Goal: Book appointment/travel/reservation

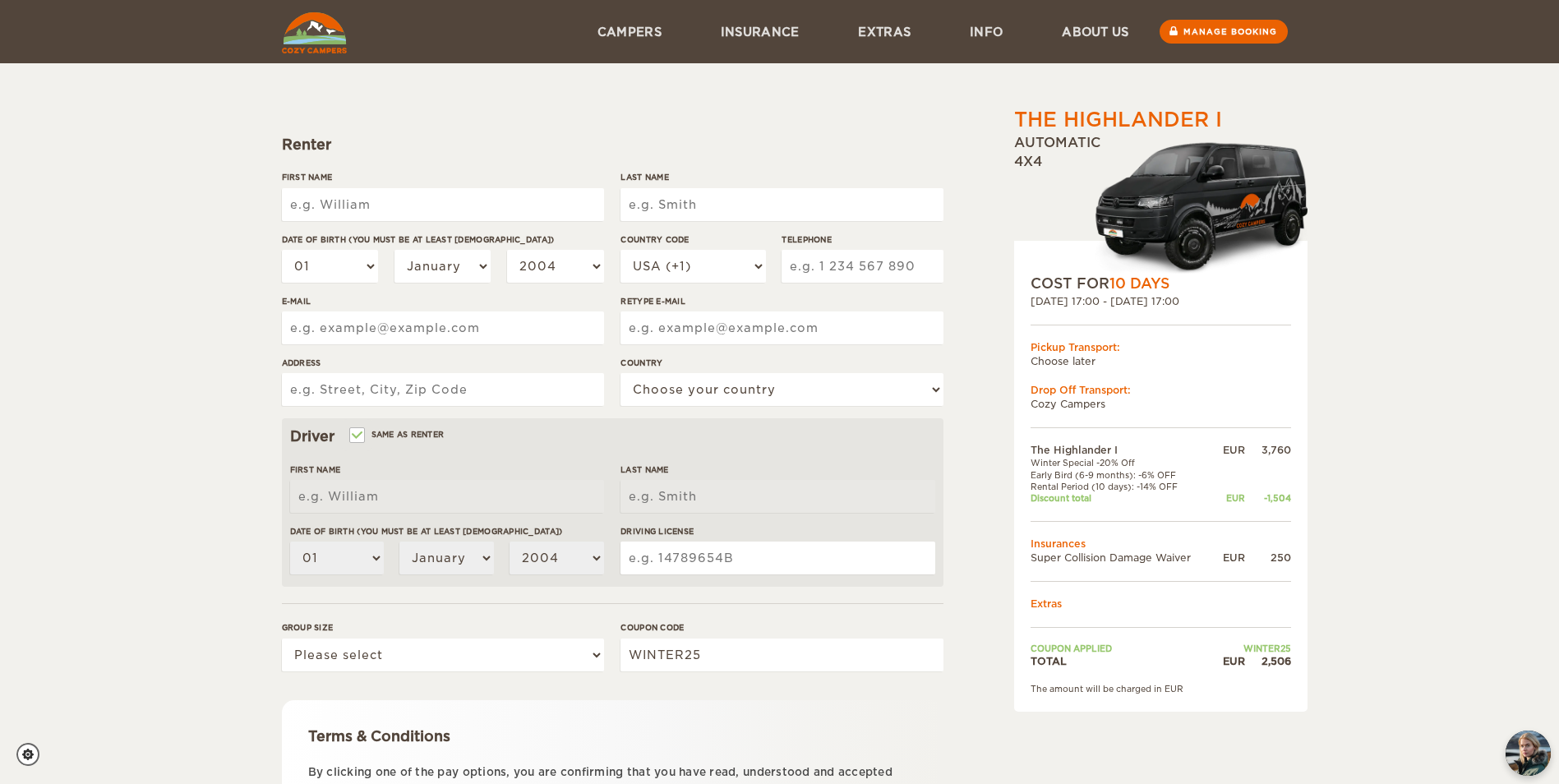
scroll to position [120, 0]
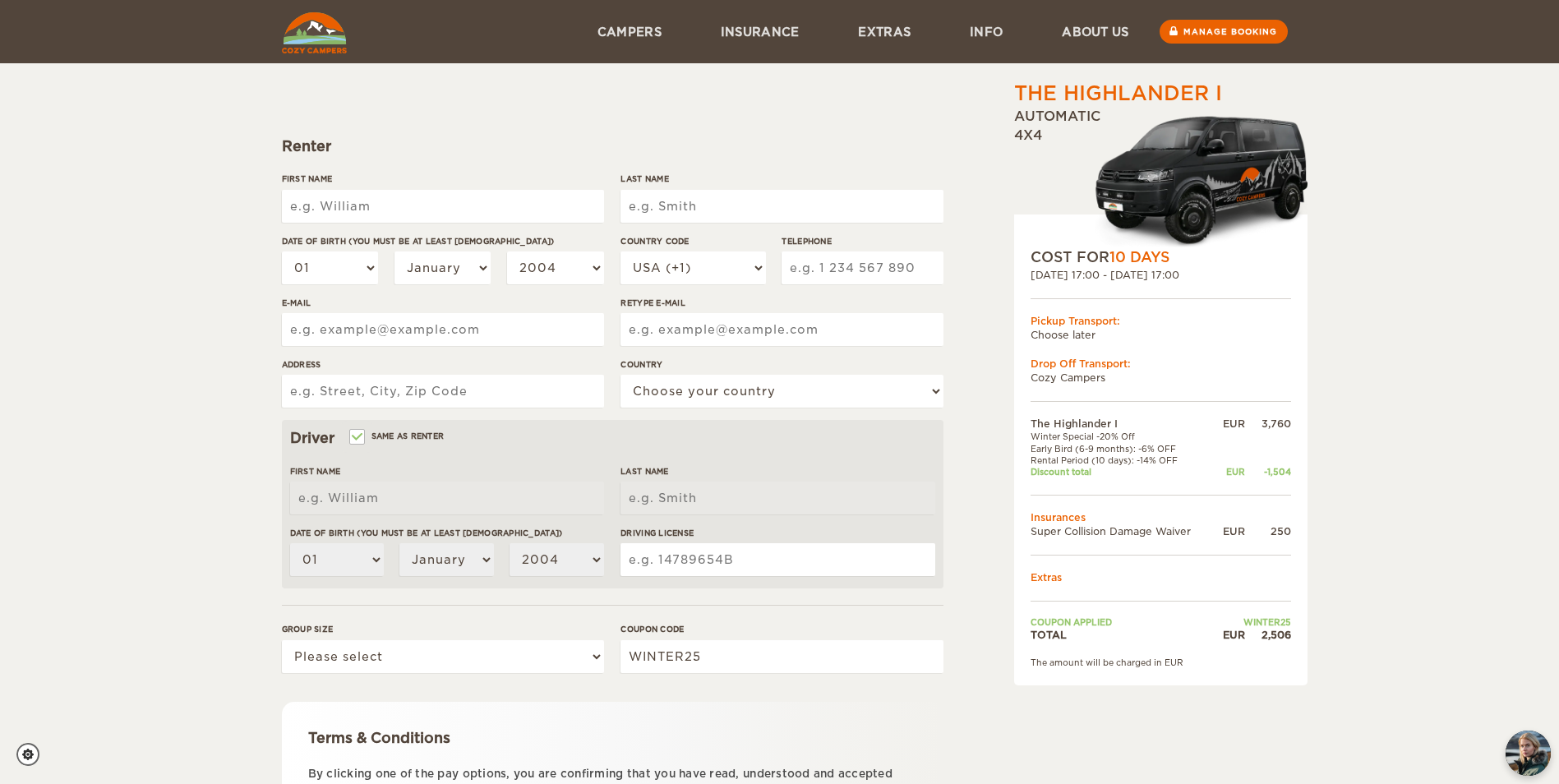
click at [400, 205] on input "First Name" at bounding box center [443, 206] width 322 height 33
type input "Maria"
type input "Schiedt"
select select "49"
type input "1735757976"
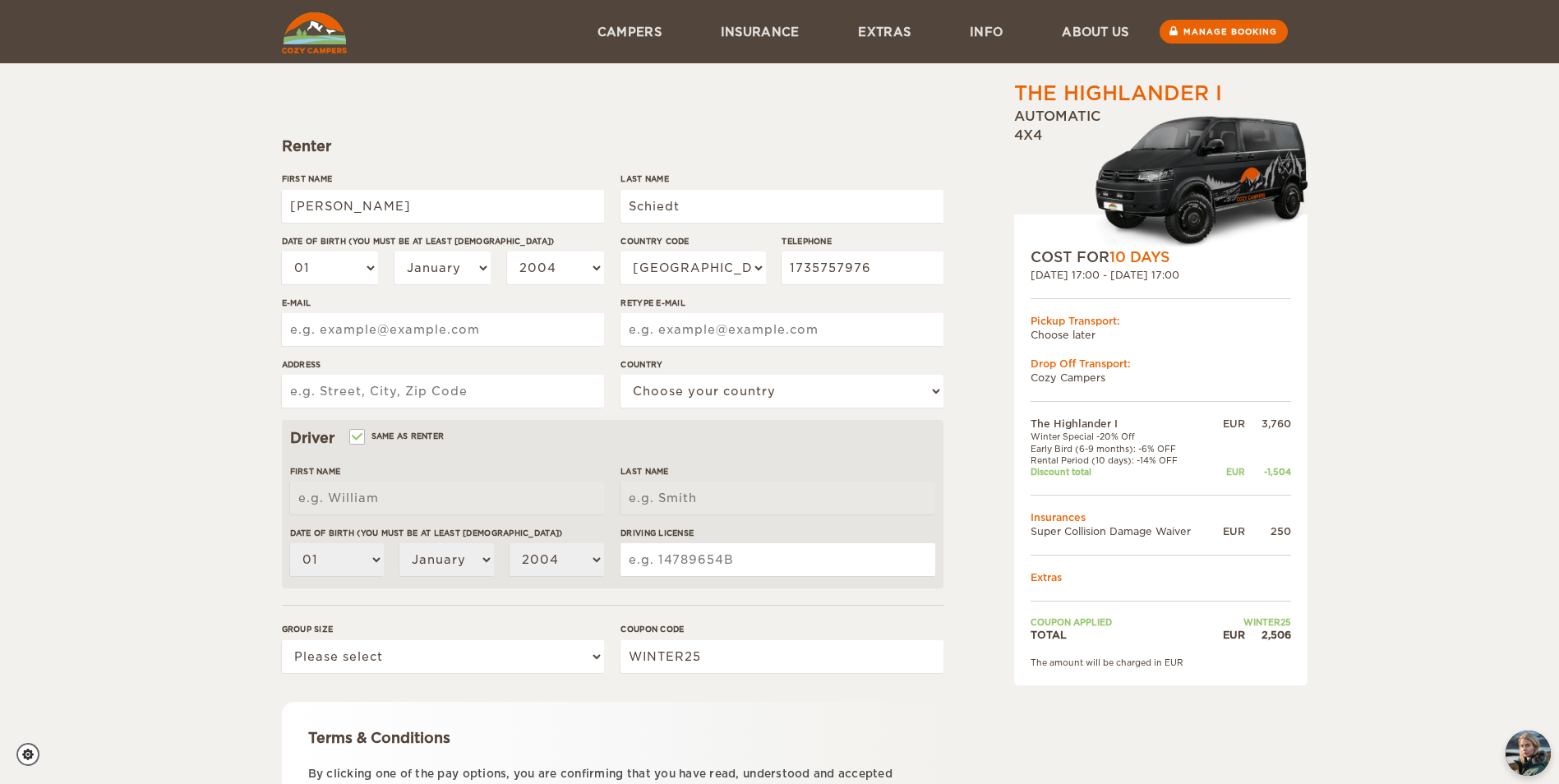
type input "mariaschiedt.ms@gmail.com"
type input "Jauch 17, 06667 Weißenfels"
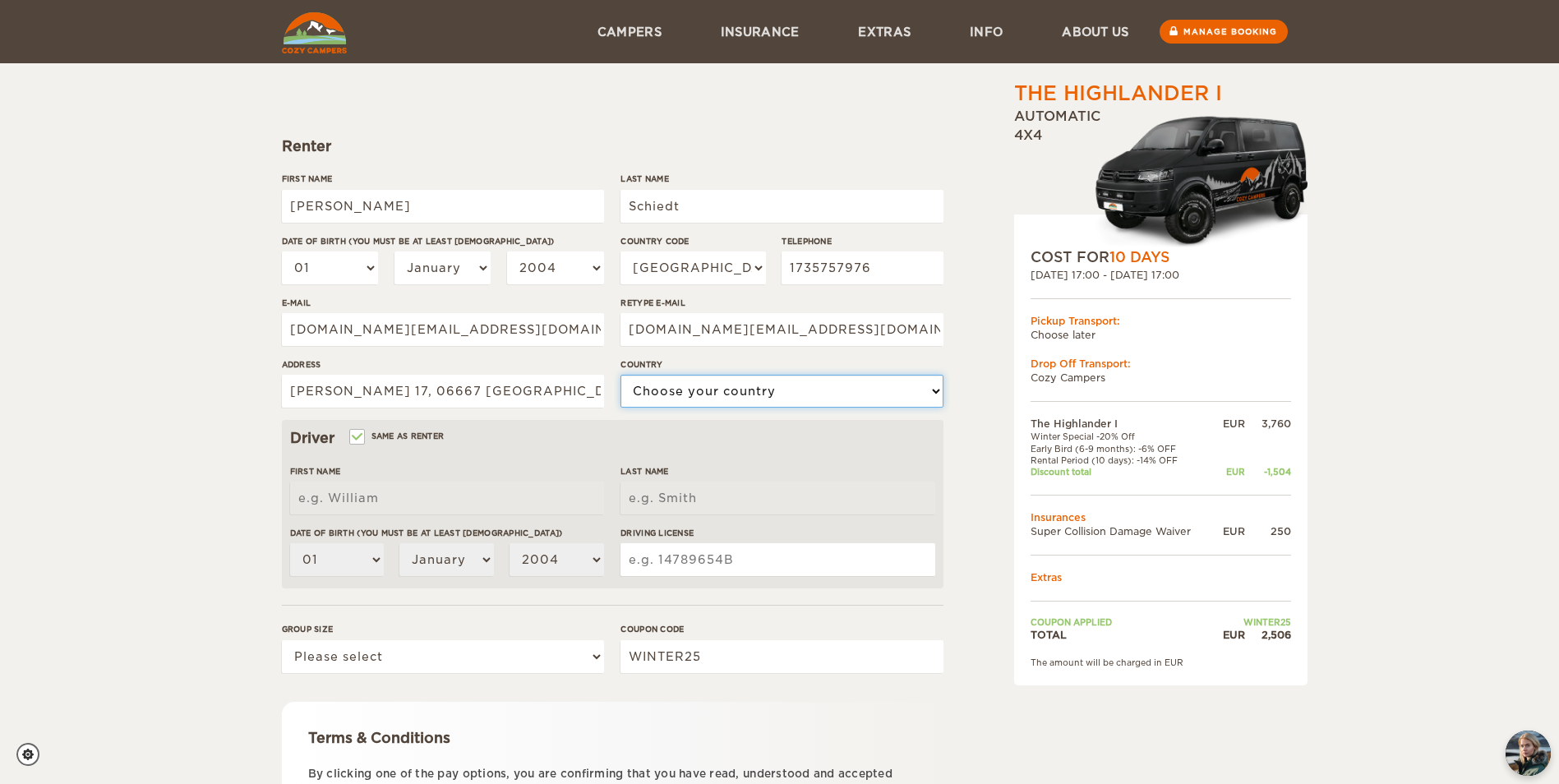
select select "77"
type input "Maria"
type input "Schiedt"
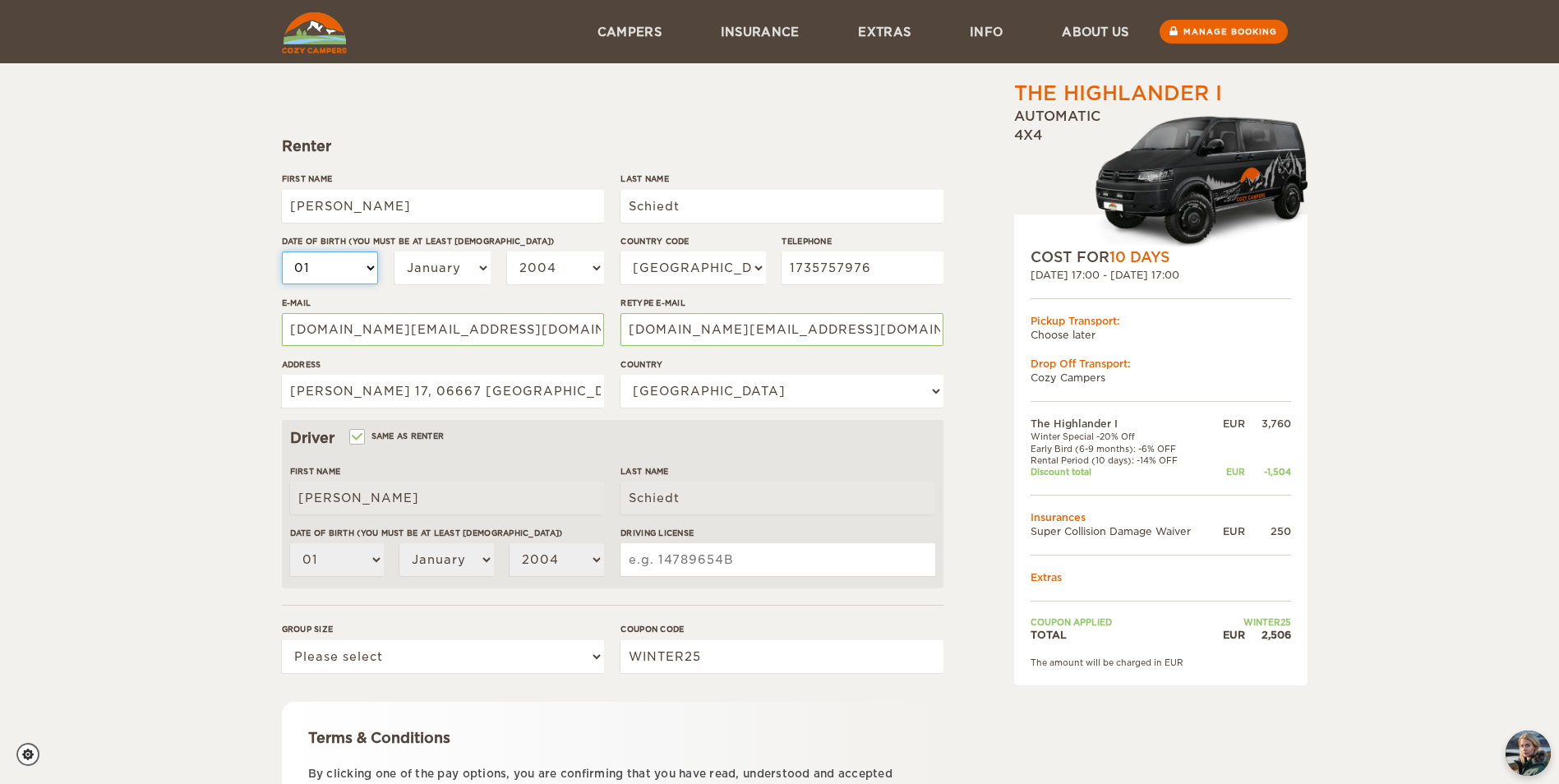
click at [355, 259] on select "01 02 03 04 05 06 07 08 09 10 11 12 13 14 15 16 17 18 19 20 21 22 23 24 25 26 2…" at bounding box center [330, 268] width 97 height 33
select select "26"
click at [282, 251] on select "01 02 03 04 05 06 07 08 09 10 11 12 13 14 15 16 17 18 19 20 21 22 23 24 25 26 2…" at bounding box center [330, 268] width 97 height 33
select select "26"
click at [436, 264] on select "January February March April May June July August September October November De…" at bounding box center [443, 268] width 97 height 33
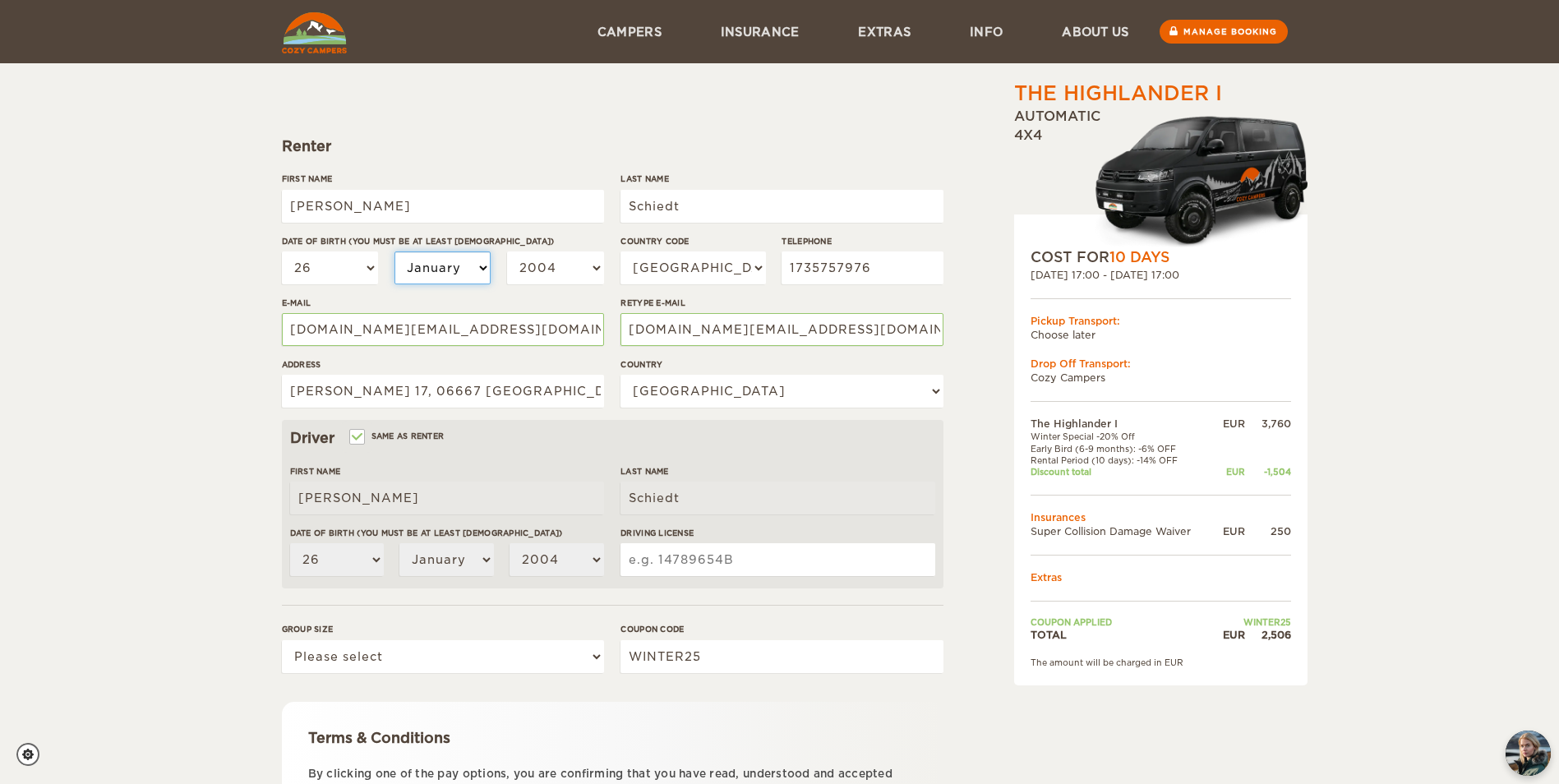
select select "02"
click at [395, 251] on select "January February March April May June July August September October November De…" at bounding box center [443, 268] width 97 height 33
select select "02"
click at [567, 274] on select "2004 2003 2002 2001 2000 1999 1998 1997 1996 1995 1994 1993 1992 1991 1990 1989…" at bounding box center [555, 268] width 97 height 33
select select "2001"
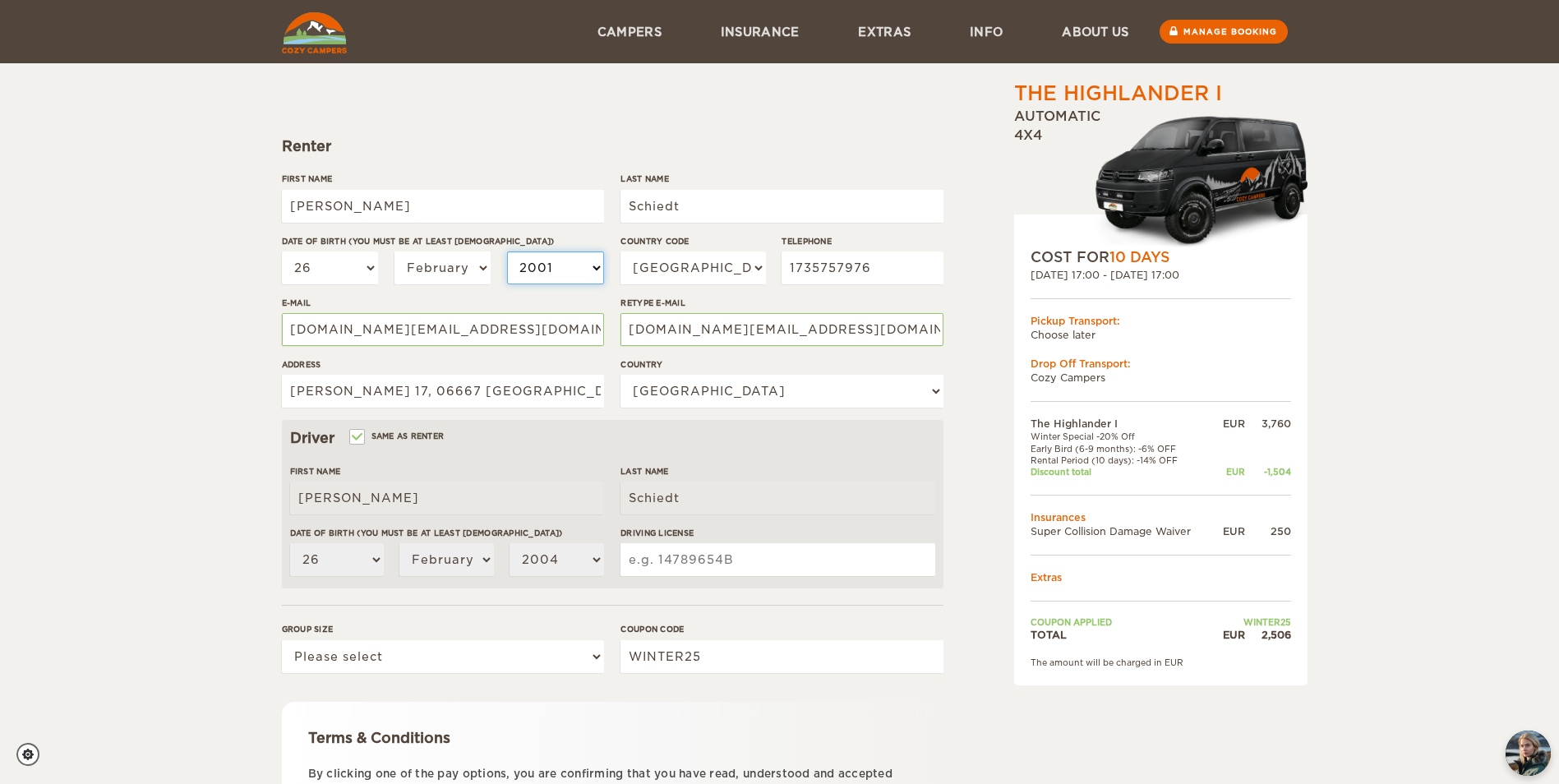
click at [507, 251] on select "2004 2003 2002 2001 2000 1999 1998 1997 1996 1995 1994 1993 1992 1991 1990 1989…" at bounding box center [555, 268] width 97 height 33
select select "2001"
click at [209, 415] on div "The Highlander I Expand Collapse Total 2,506 EUR Automatic 4x4 COST FOR 10 Days…" at bounding box center [780, 414] width 1559 height 1068
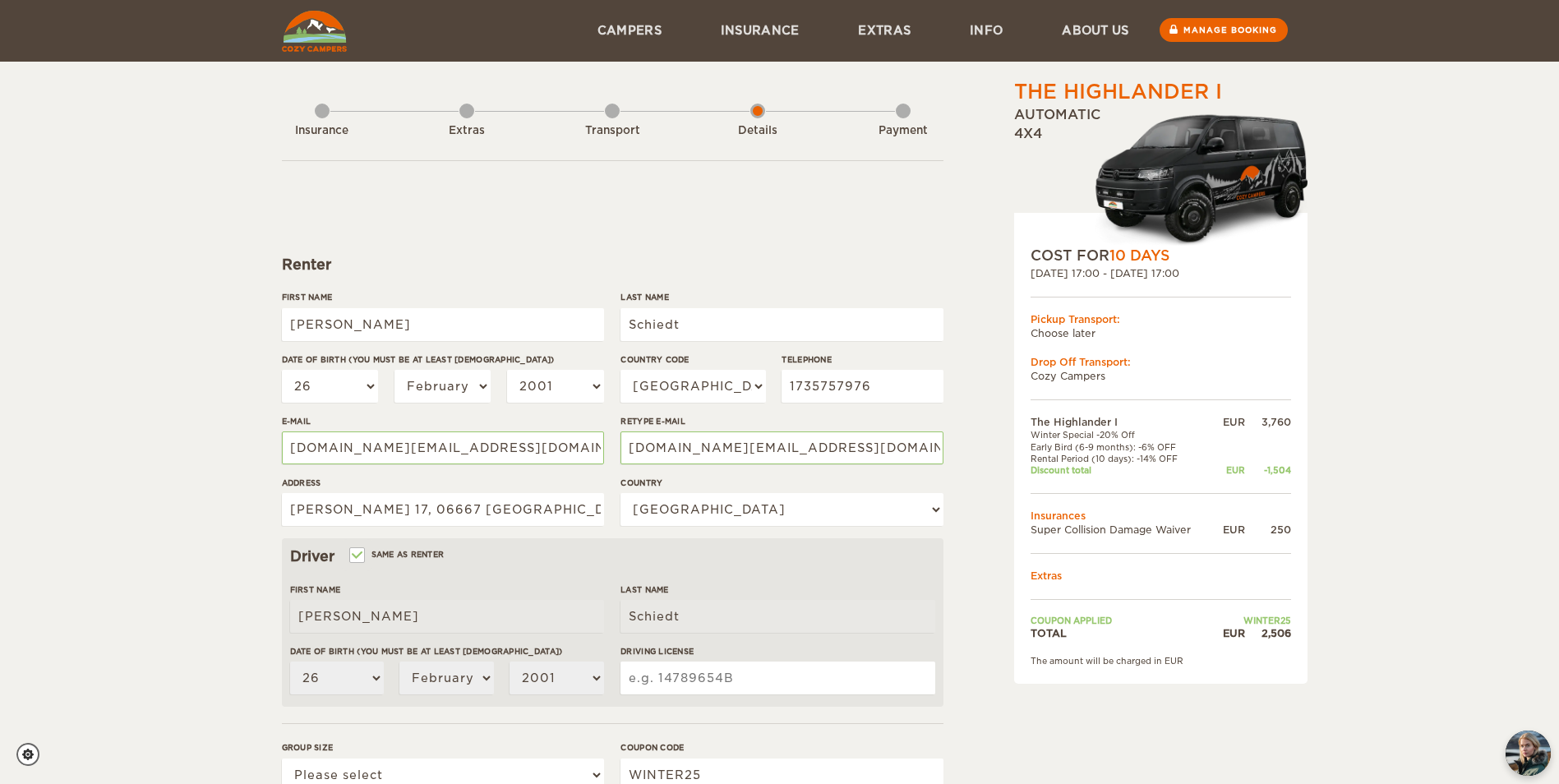
scroll to position [0, 0]
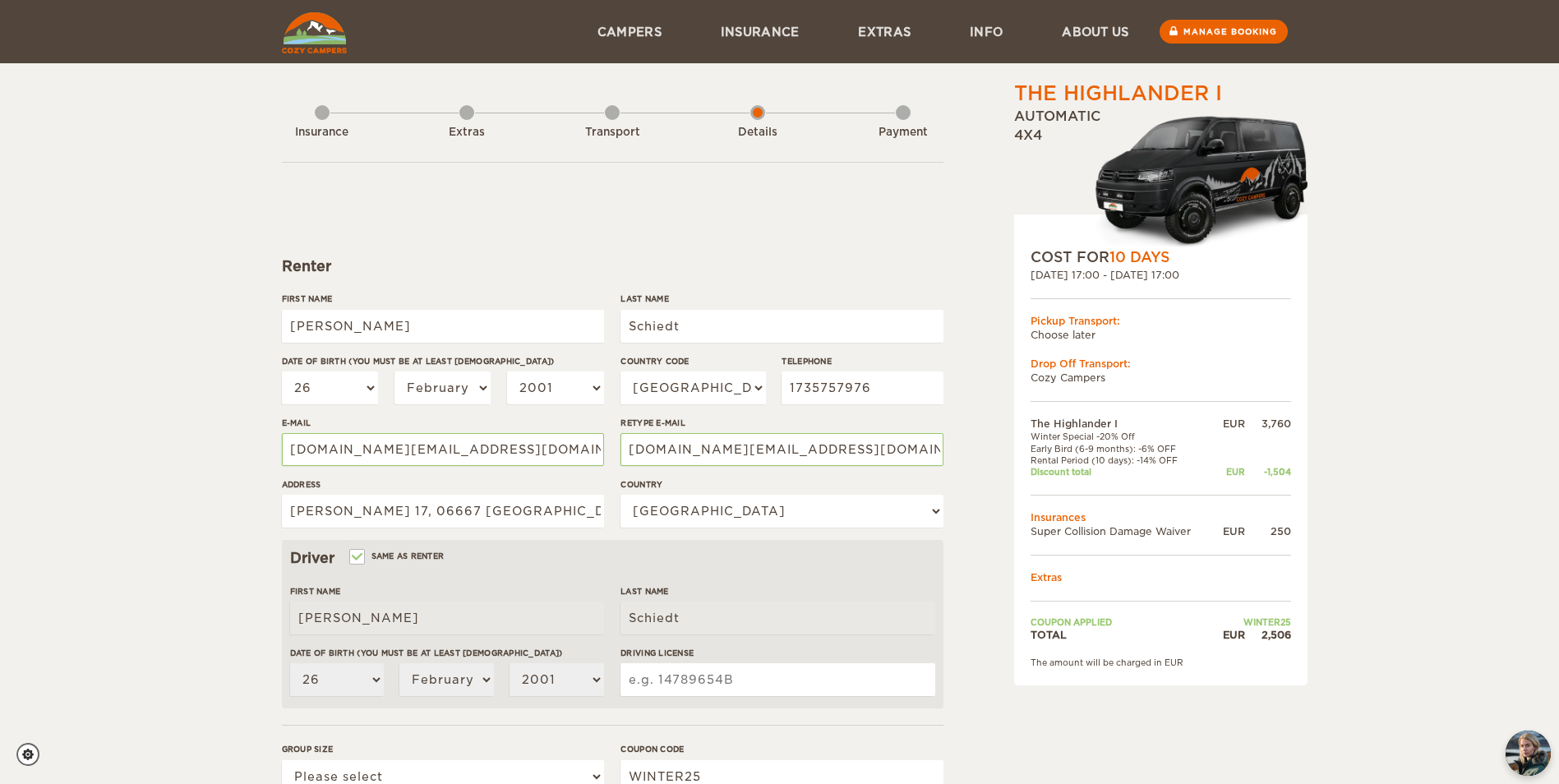
click at [1113, 93] on div "The Highlander I" at bounding box center [1117, 93] width 208 height 28
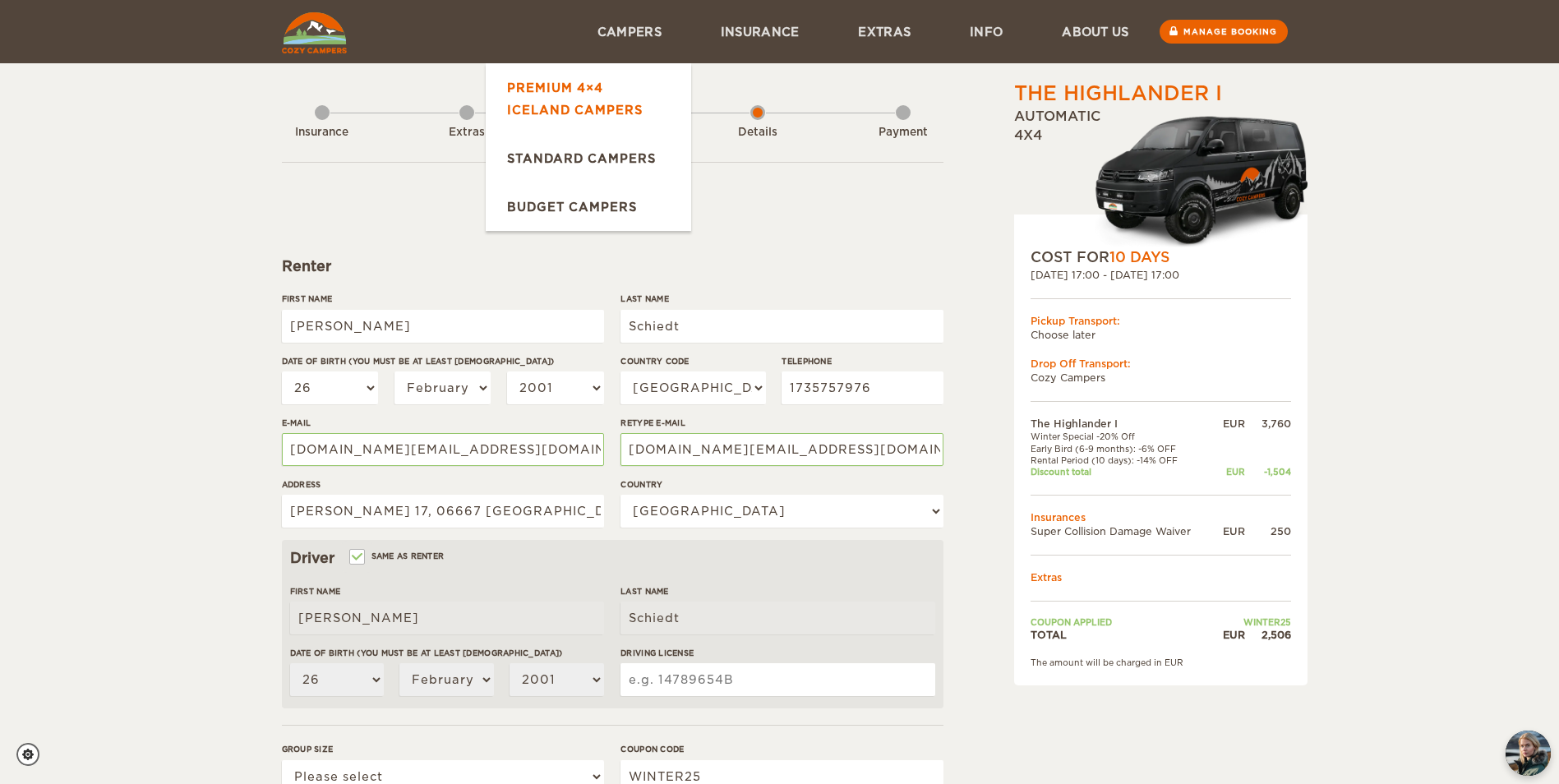
click at [609, 92] on link "Premium 4×4 Iceland Campers" at bounding box center [588, 99] width 205 height 71
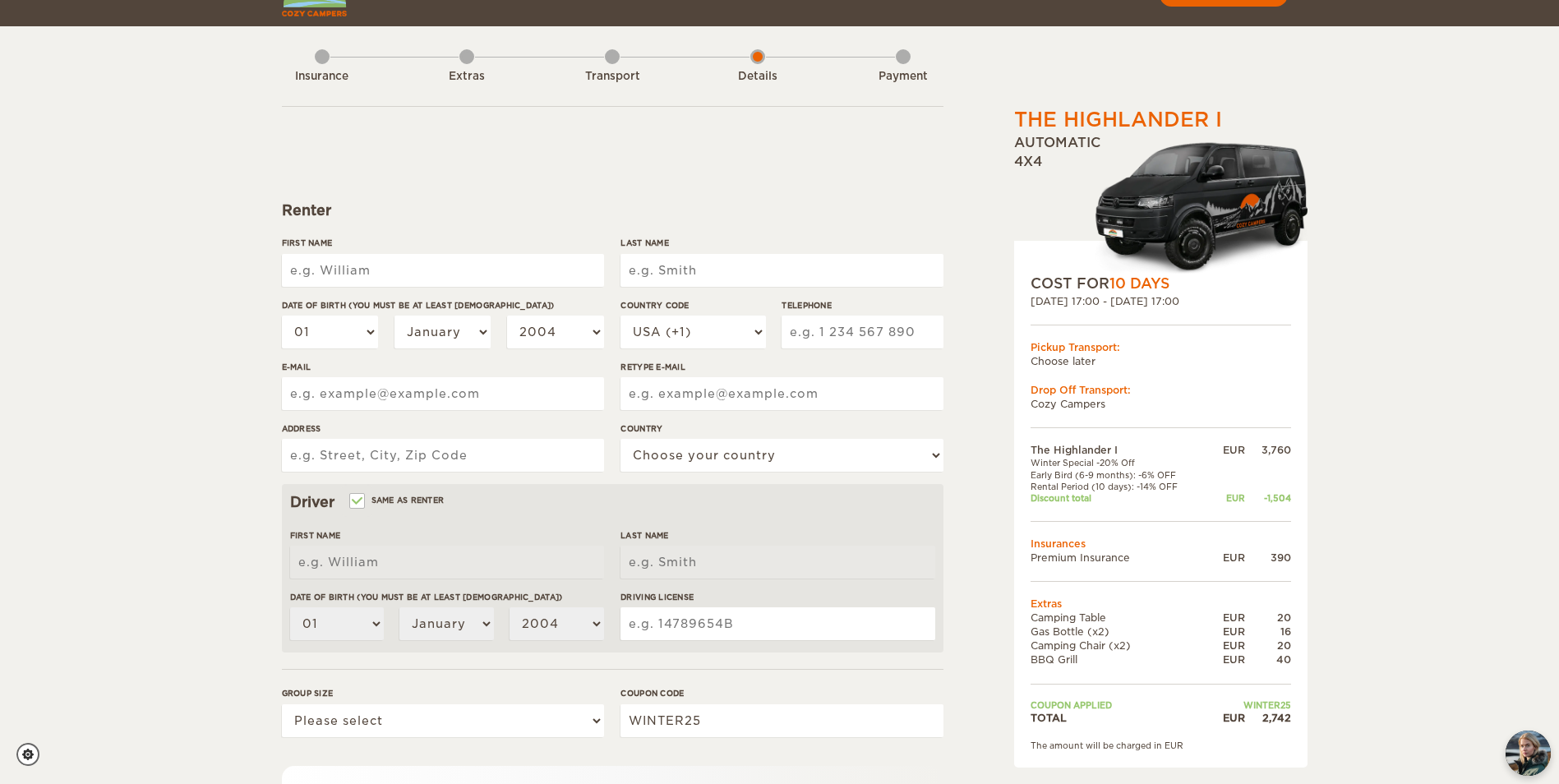
scroll to position [83, 0]
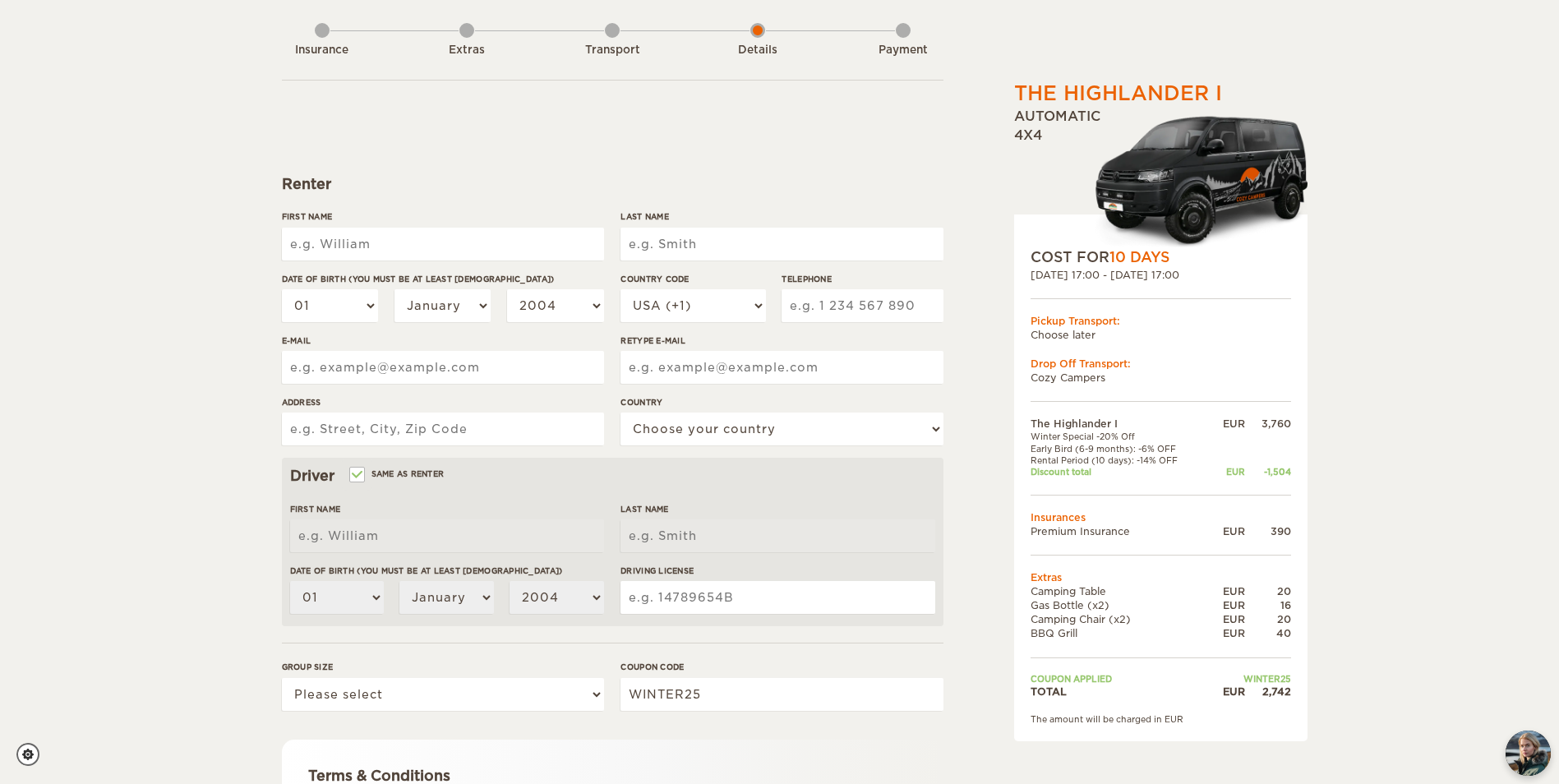
click at [469, 29] on div "Extras" at bounding box center [466, 46] width 15 height 65
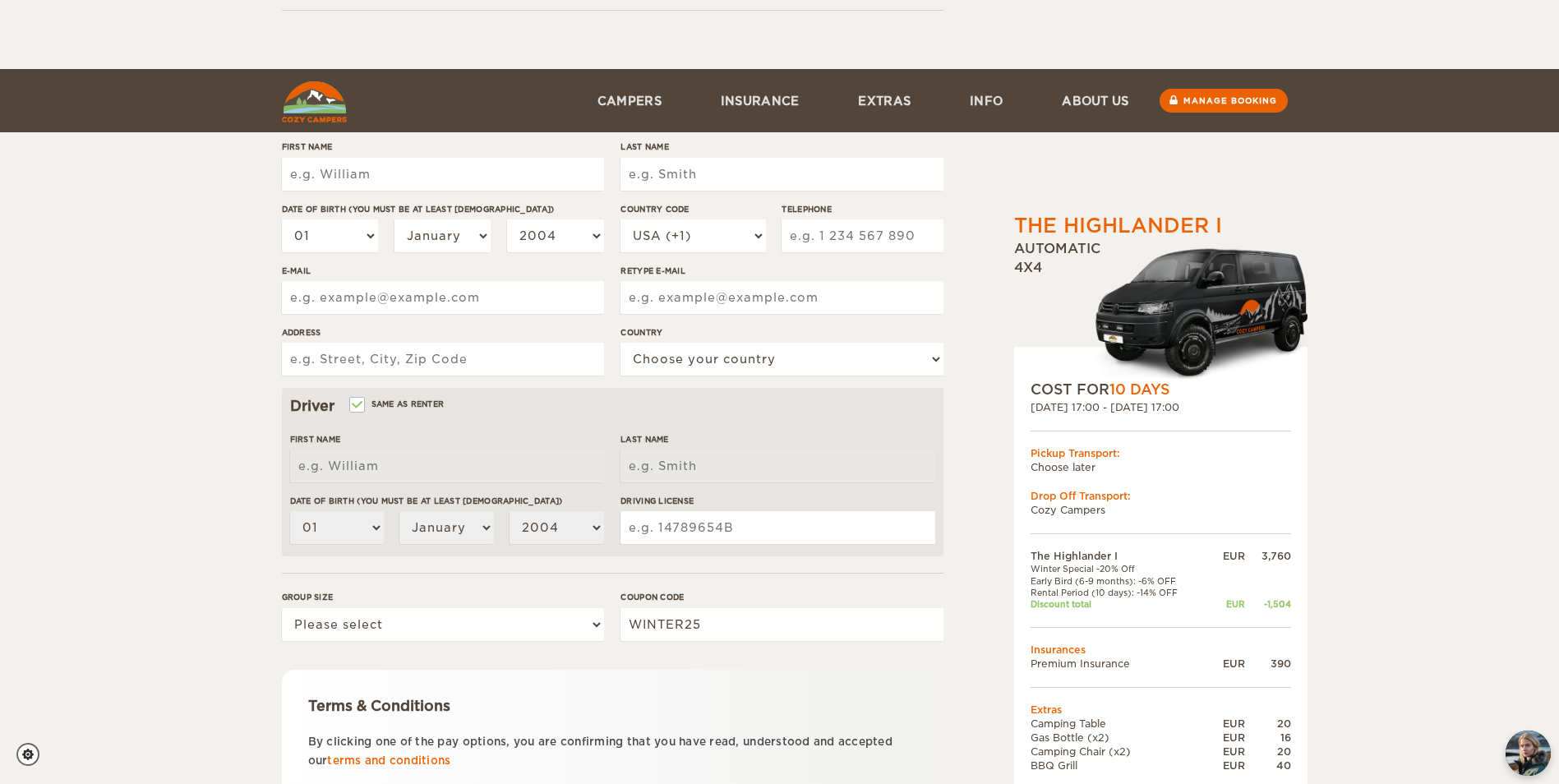
scroll to position [284, 0]
